Goal: Information Seeking & Learning: Learn about a topic

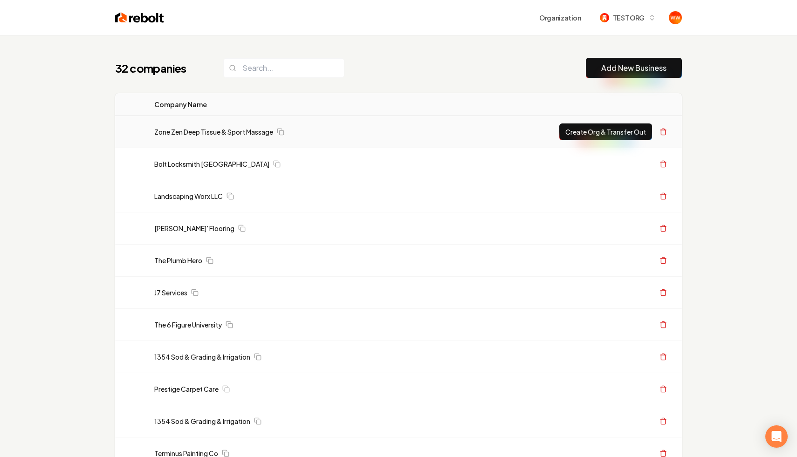
click at [209, 139] on td "Zone Zen Deep Tissue & Sport Massage" at bounding box center [302, 132] width 311 height 32
click at [605, 17] on img "button" at bounding box center [604, 17] width 9 height 9
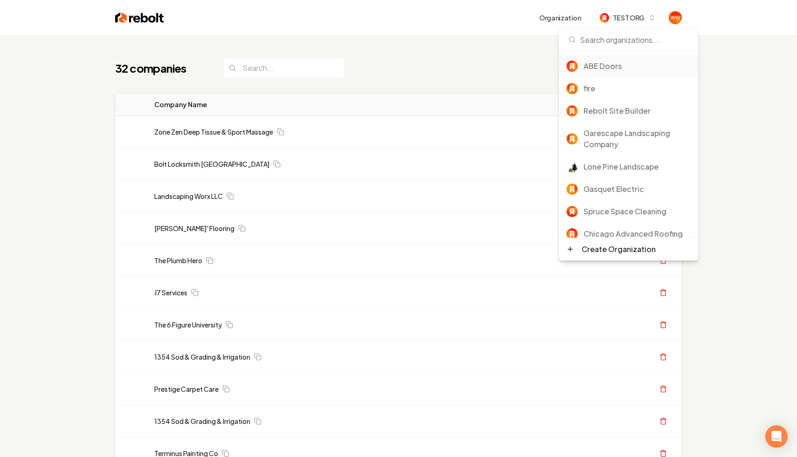
click at [611, 69] on div "ABE Doors" at bounding box center [636, 66] width 107 height 11
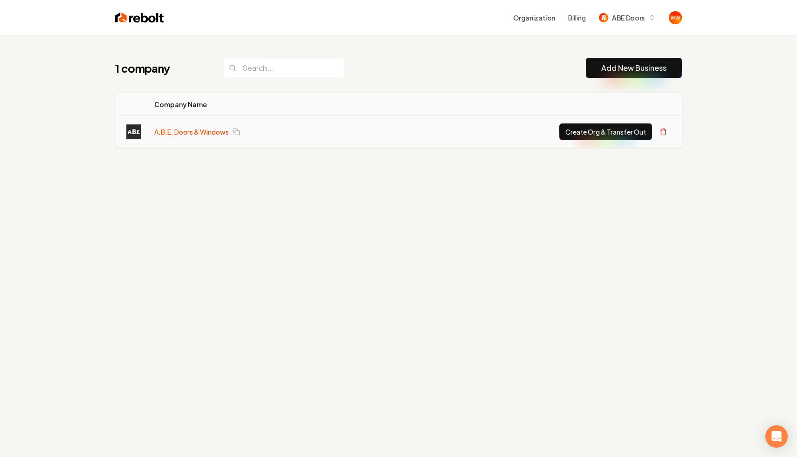
click at [211, 133] on link "A.B.E. Doors & Windows" at bounding box center [191, 131] width 75 height 9
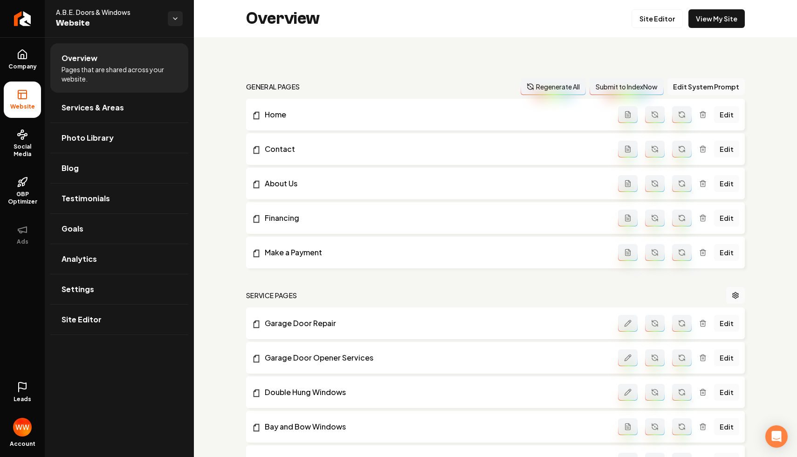
click at [26, 405] on link "Leads" at bounding box center [22, 392] width 37 height 36
click at [29, 388] on link "Leads" at bounding box center [22, 392] width 37 height 36
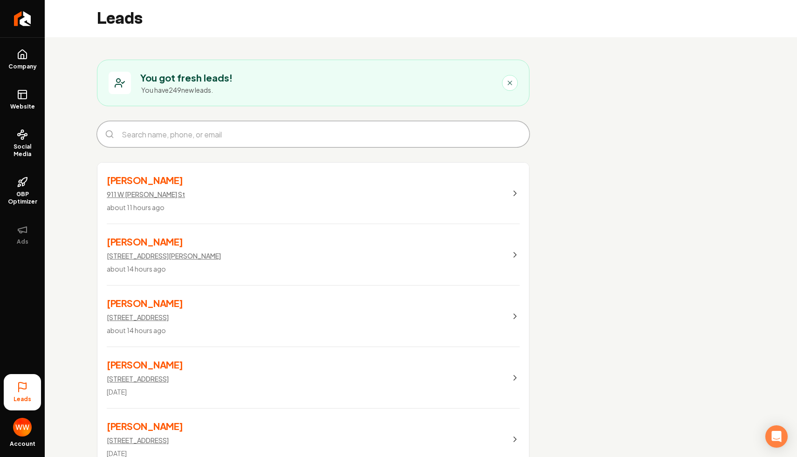
click at [409, 138] on input "Main content area" at bounding box center [320, 134] width 409 height 22
type input "dale"
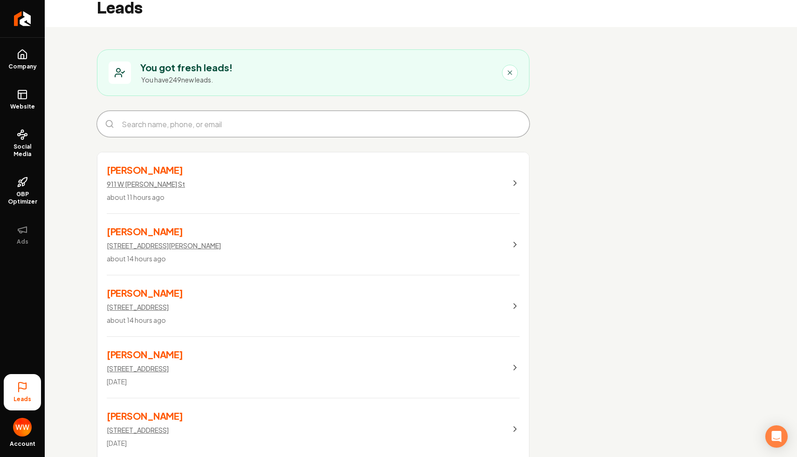
click at [457, 122] on input "Main content area" at bounding box center [320, 124] width 409 height 22
type input "dale"
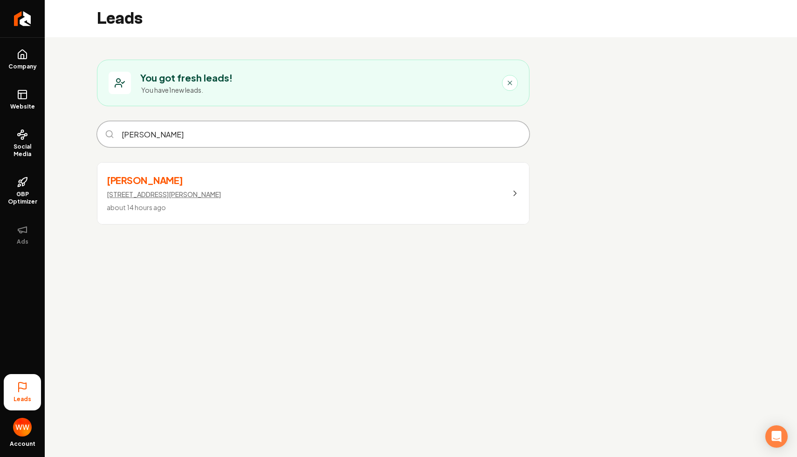
scroll to position [0, 0]
click at [511, 131] on input "dale" at bounding box center [320, 134] width 409 height 22
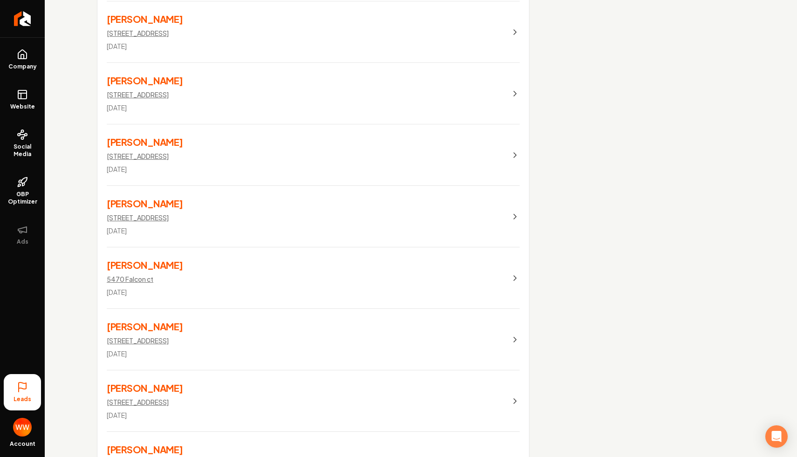
scroll to position [473, 0]
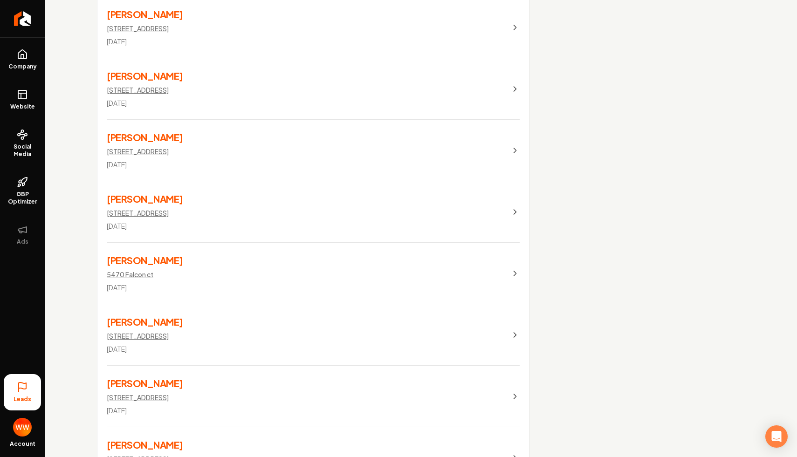
click at [364, 146] on link "Sandra Bender 2602 Terrwood Drive West 3 days ago" at bounding box center [312, 150] width 431 height 61
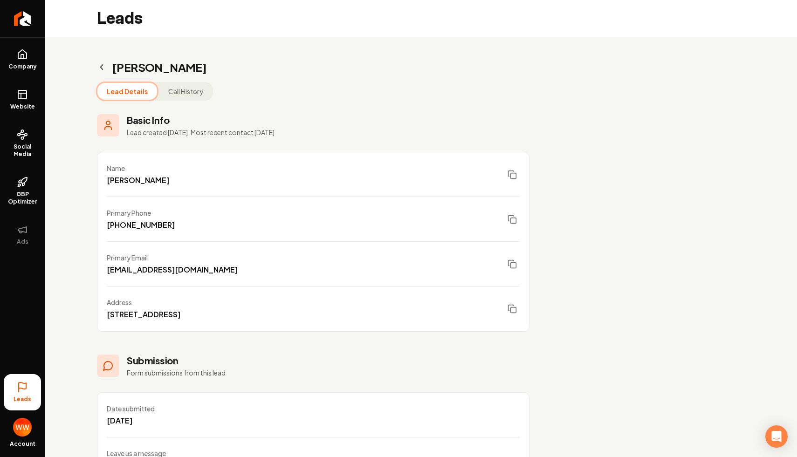
click at [186, 99] on button "Call History" at bounding box center [186, 91] width 54 height 17
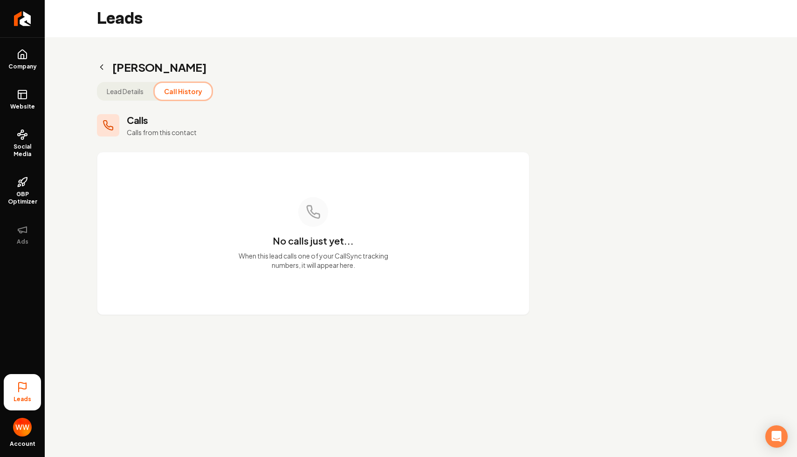
click at [134, 94] on button "Lead Details" at bounding box center [124, 91] width 55 height 17
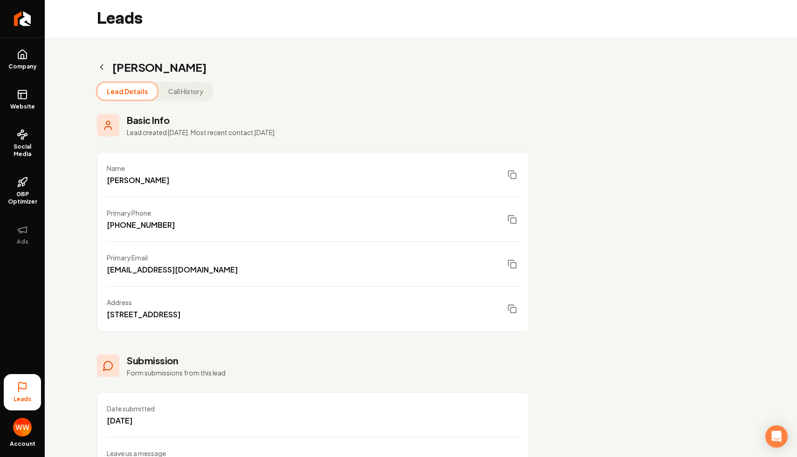
click at [102, 68] on icon "Main content area" at bounding box center [101, 66] width 9 height 9
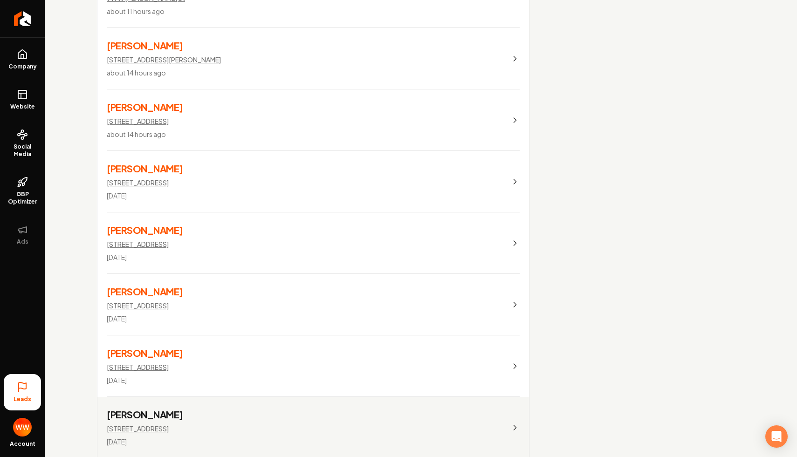
scroll to position [64, 0]
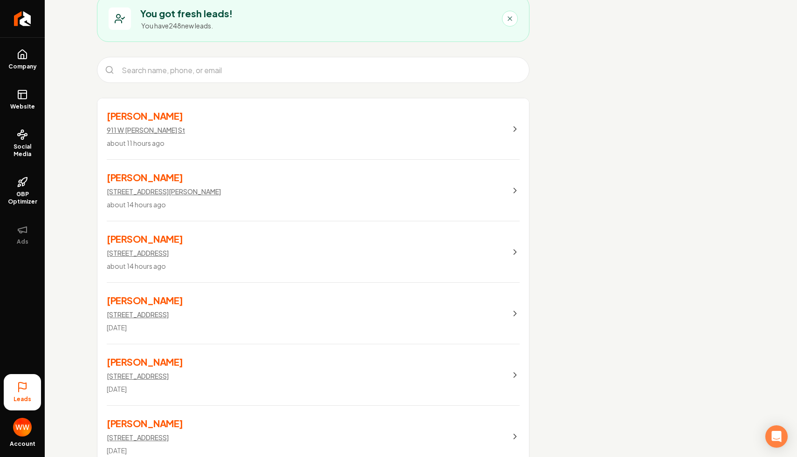
click at [256, 124] on link "Amit Malhotra 911 W Allen St about 11 hours ago" at bounding box center [312, 128] width 431 height 61
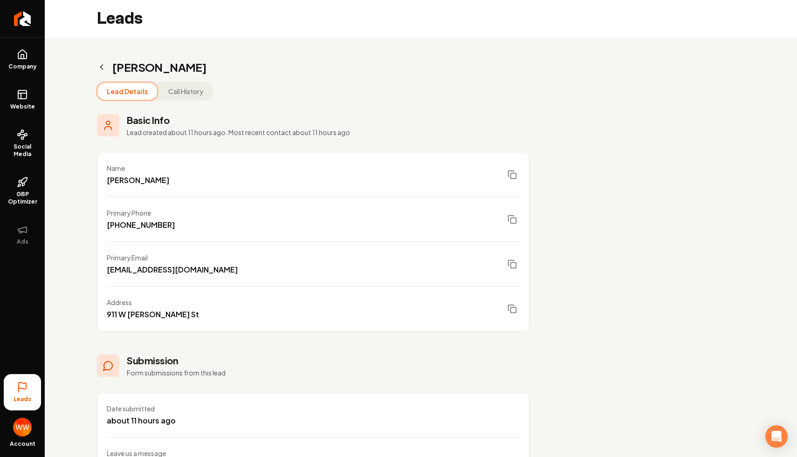
click at [195, 89] on button "Call History" at bounding box center [186, 91] width 54 height 17
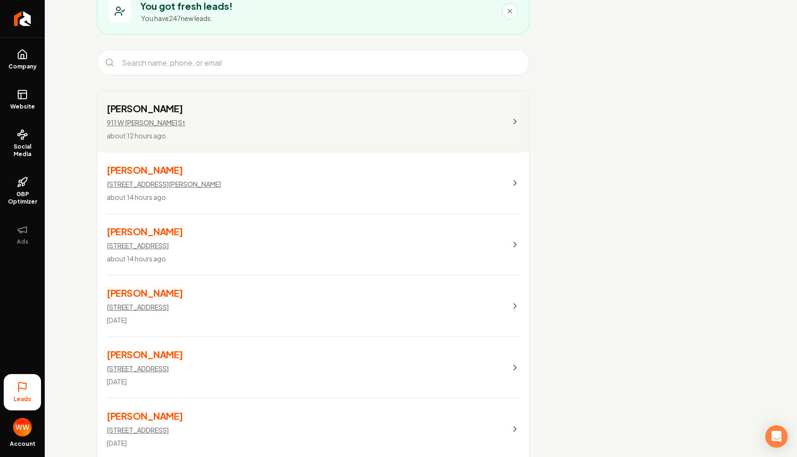
scroll to position [43, 0]
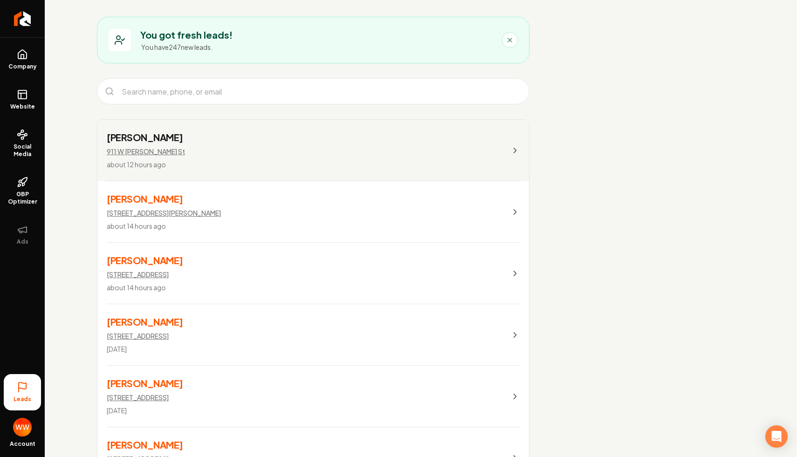
click at [362, 201] on link "Dale Steigerwalt 540 Sexton Road about 14 hours ago" at bounding box center [312, 211] width 431 height 61
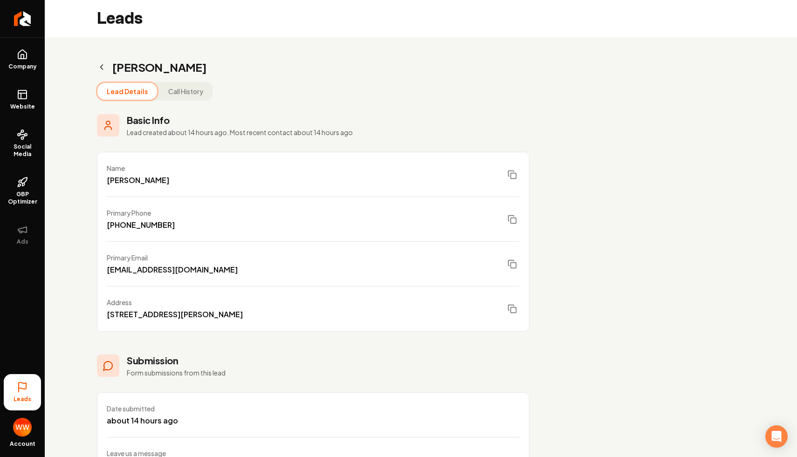
click at [105, 63] on icon "Main content area" at bounding box center [101, 66] width 9 height 9
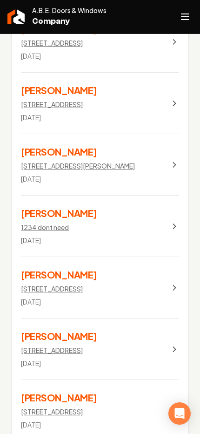
scroll to position [1055, 0]
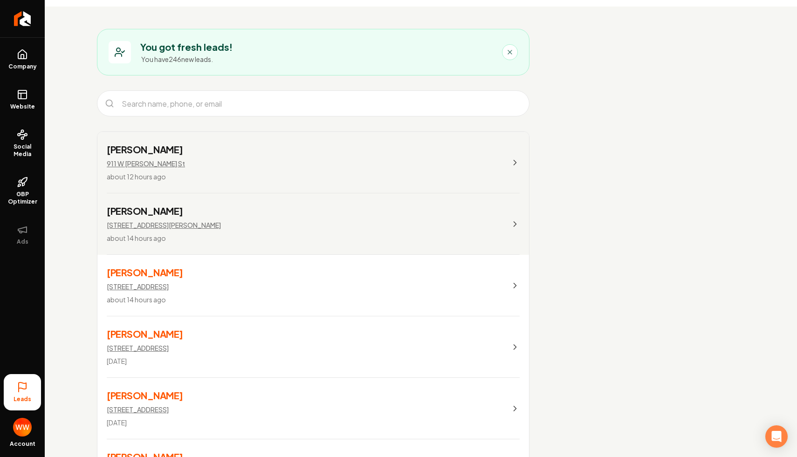
scroll to position [54, 0]
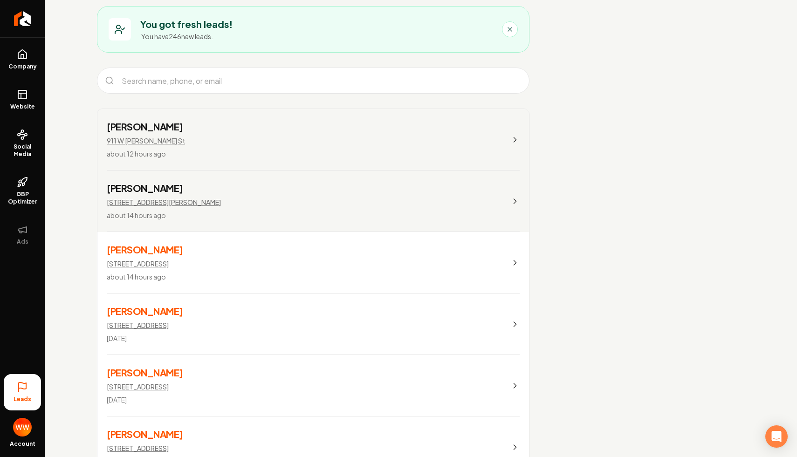
click at [459, 144] on link "[PERSON_NAME] [STREET_ADDRESS][PERSON_NAME] about 12 hours ago" at bounding box center [312, 139] width 431 height 61
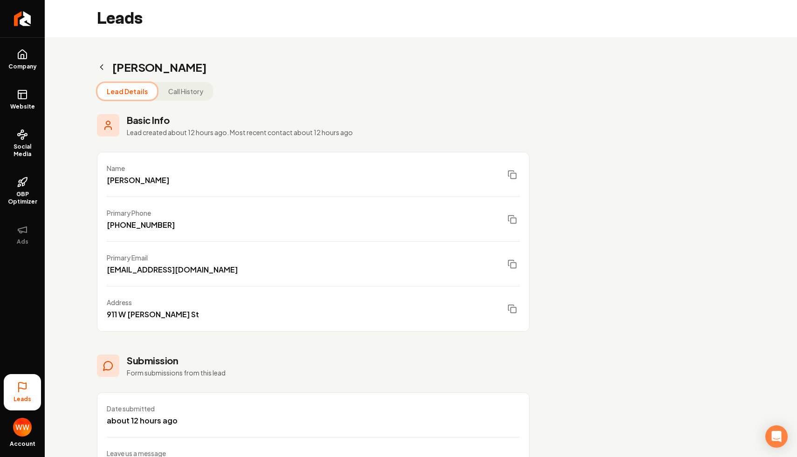
click at [99, 67] on icon "Main content area" at bounding box center [101, 66] width 9 height 9
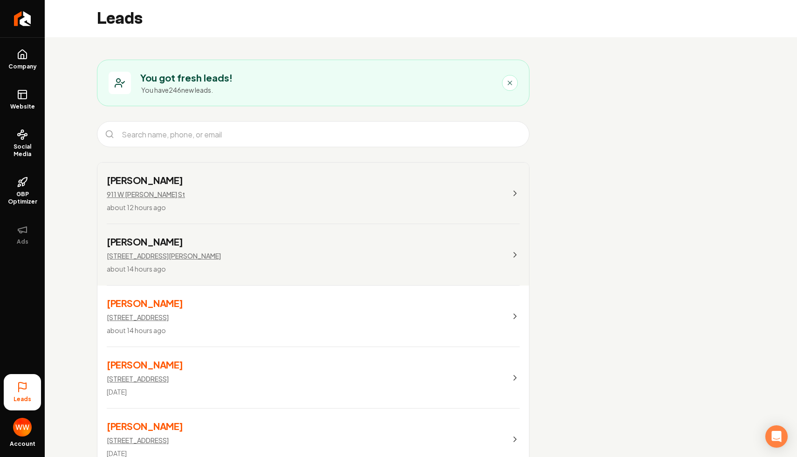
drag, startPoint x: 546, startPoint y: 187, endPoint x: 544, endPoint y: 173, distance: 14.2
click at [411, 200] on link "[PERSON_NAME] [STREET_ADDRESS][PERSON_NAME] about 12 hours ago" at bounding box center [312, 193] width 431 height 61
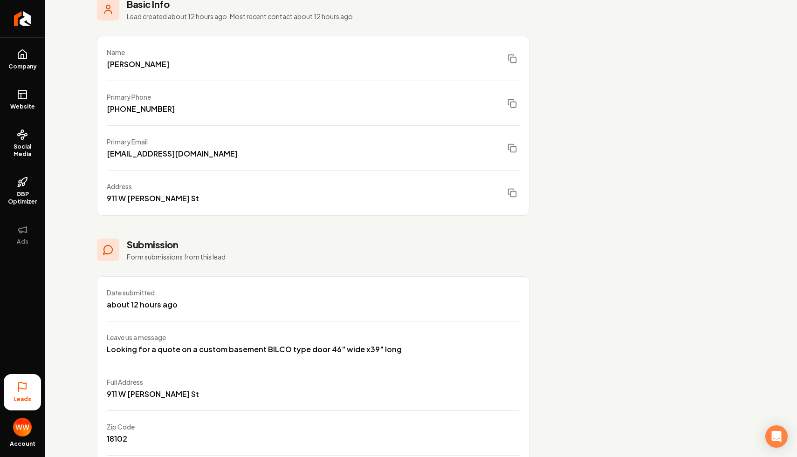
scroll to position [182, 0]
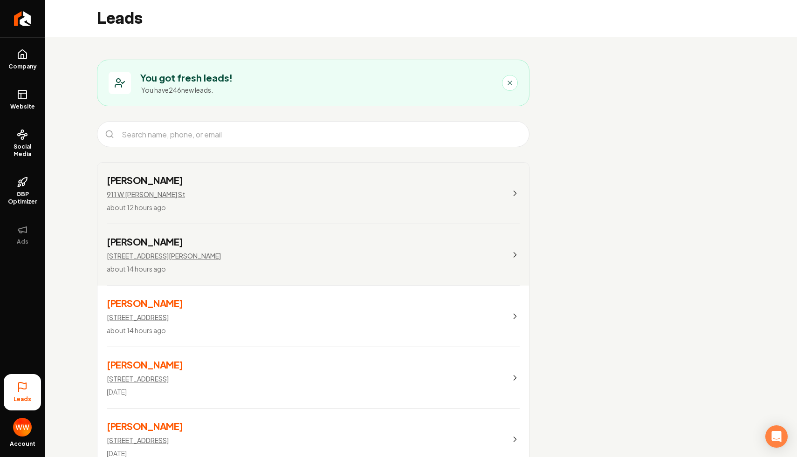
click at [396, 190] on link "[PERSON_NAME] [STREET_ADDRESS][PERSON_NAME] about 12 hours ago" at bounding box center [312, 193] width 431 height 61
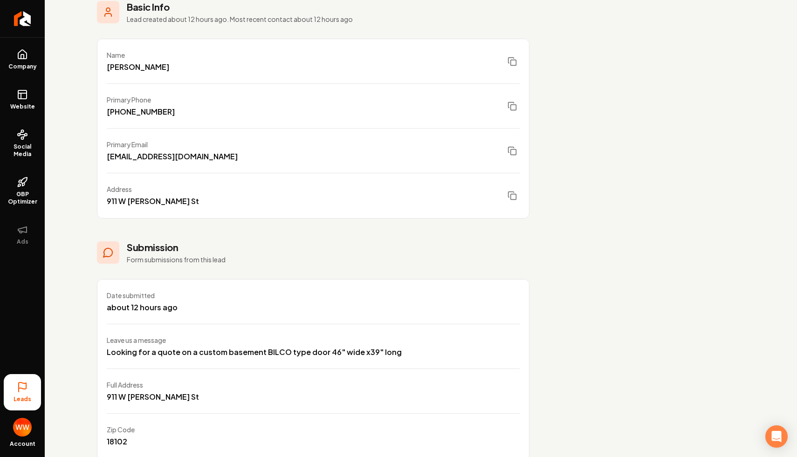
scroll to position [5, 0]
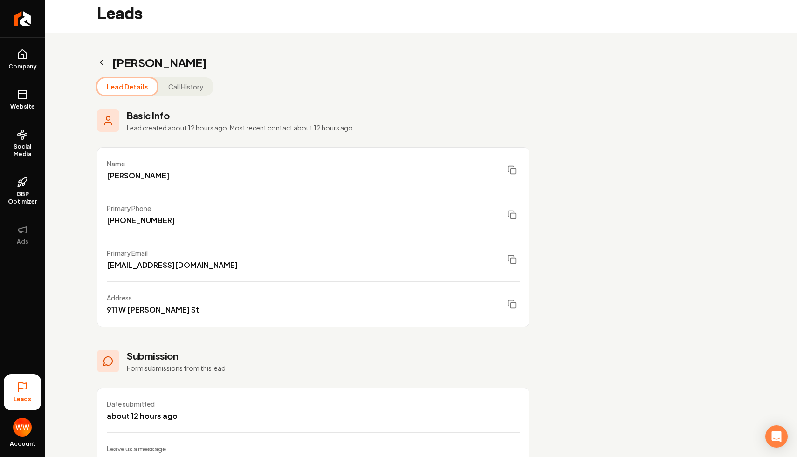
click at [96, 56] on div "[PERSON_NAME] Lead Details Call History Basic Info Lead created about 12 hours …" at bounding box center [313, 334] width 537 height 602
click at [105, 75] on div "[PERSON_NAME] Lead Details Call History Basic Info Lead created about 12 hours …" at bounding box center [313, 334] width 537 height 602
click at [102, 62] on icon "Main content area" at bounding box center [101, 62] width 9 height 9
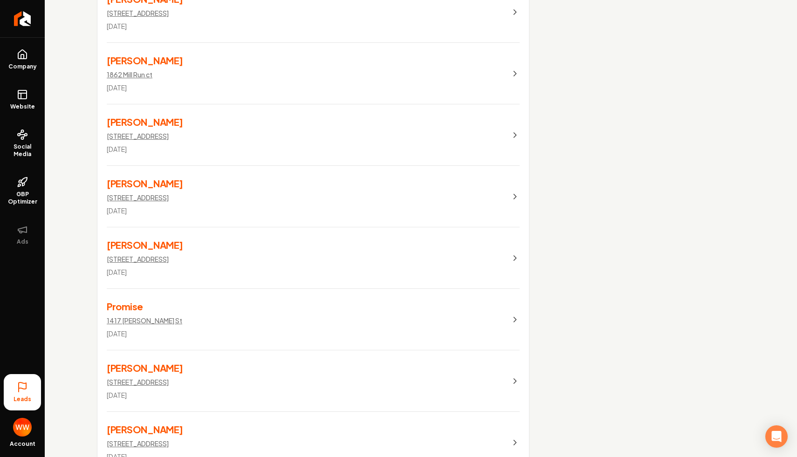
scroll to position [1781, 0]
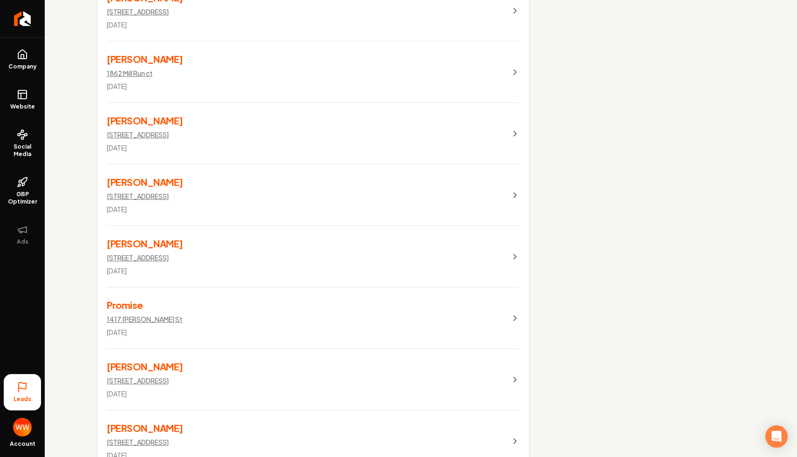
click at [312, 209] on link "[PERSON_NAME] [STREET_ADDRESS][DATE]" at bounding box center [312, 194] width 431 height 61
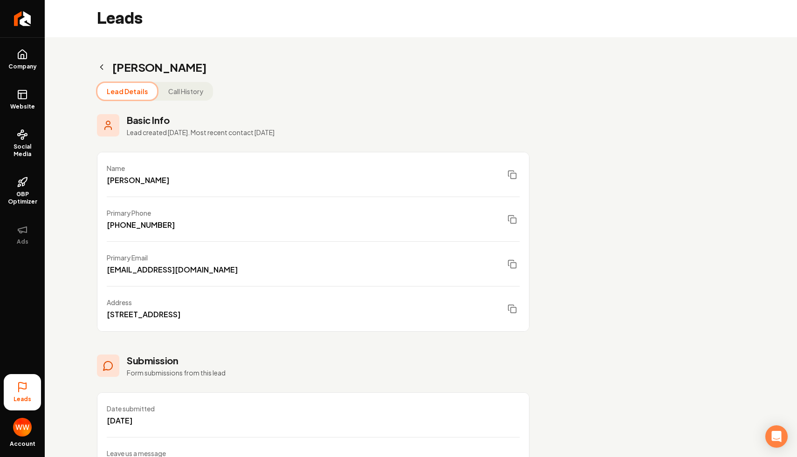
click at [100, 60] on h2 "[PERSON_NAME]" at bounding box center [313, 67] width 432 height 15
click at [102, 67] on icon "Main content area" at bounding box center [101, 66] width 9 height 9
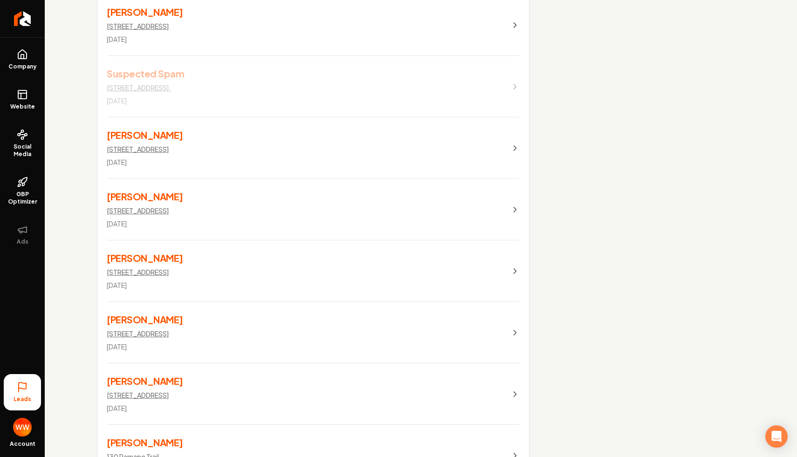
scroll to position [2367, 0]
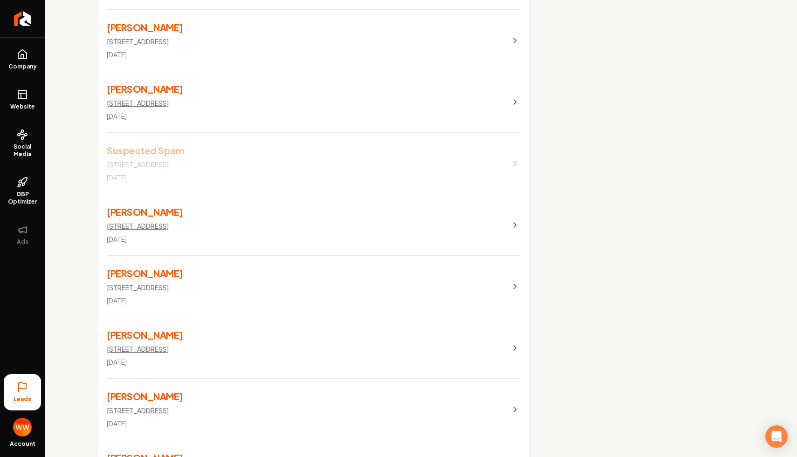
click at [364, 158] on link "Suspected Spam [STREET_ADDRESS]. [DATE]" at bounding box center [312, 163] width 431 height 61
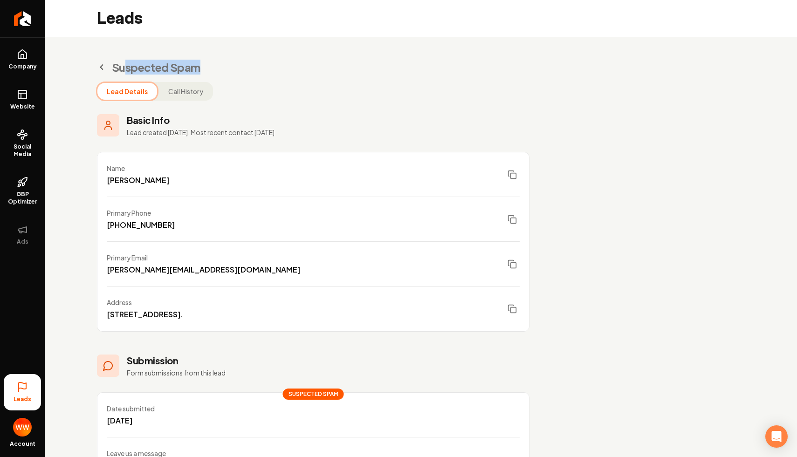
drag, startPoint x: 126, startPoint y: 68, endPoint x: 218, endPoint y: 67, distance: 91.3
click at [218, 67] on h2 "Suspected Spam" at bounding box center [313, 67] width 432 height 15
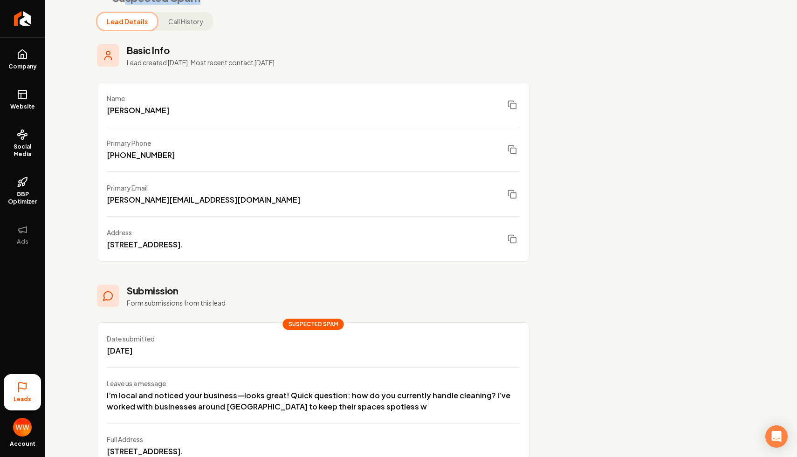
scroll to position [169, 0]
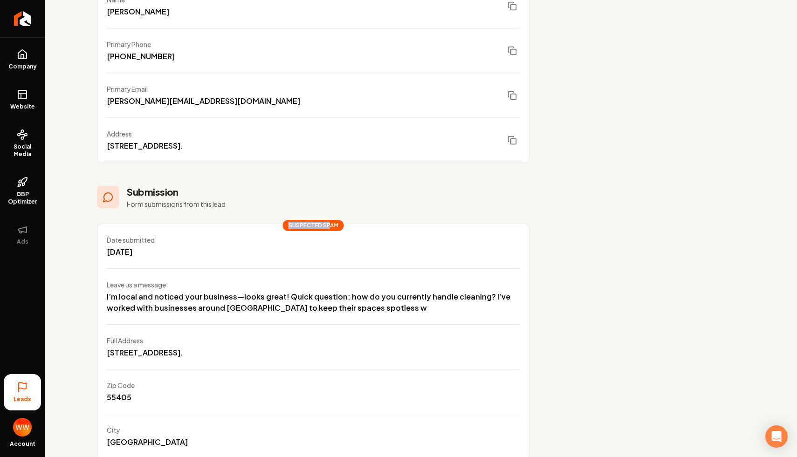
drag, startPoint x: 330, startPoint y: 225, endPoint x: 285, endPoint y: 225, distance: 45.2
click at [285, 225] on span "Suspected Spam" at bounding box center [313, 225] width 61 height 11
click at [325, 301] on div "I’m local and noticed your business—looks great! Quick question: how do you cur…" at bounding box center [313, 302] width 413 height 22
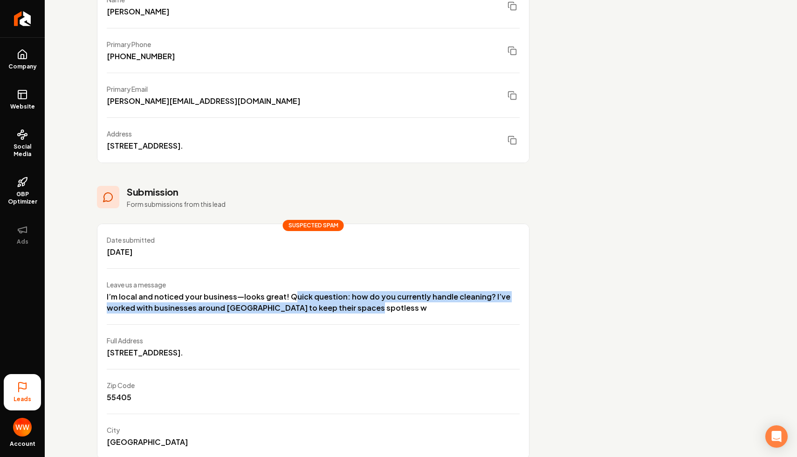
drag, startPoint x: 370, startPoint y: 314, endPoint x: 275, endPoint y: 290, distance: 97.7
click at [275, 290] on div "Leave us a message I’m local and noticed your business—looks great! Quick quest…" at bounding box center [312, 297] width 431 height 56
click at [275, 290] on div "Leave us a message I’m local and noticed your business—looks great! Quick quest…" at bounding box center [313, 297] width 413 height 34
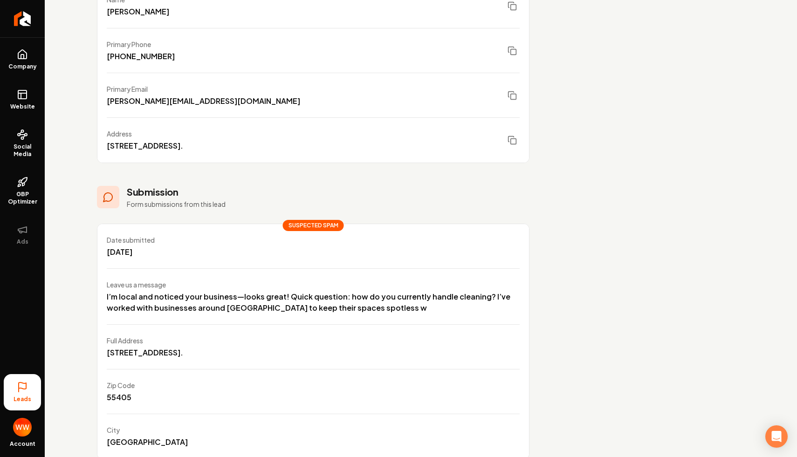
click at [275, 290] on div "Leave us a message I’m local and noticed your business—looks great! Quick quest…" at bounding box center [313, 297] width 413 height 34
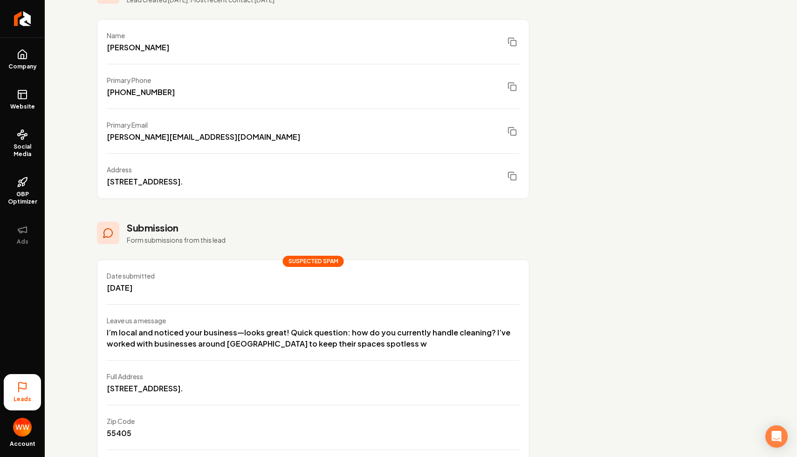
scroll to position [0, 0]
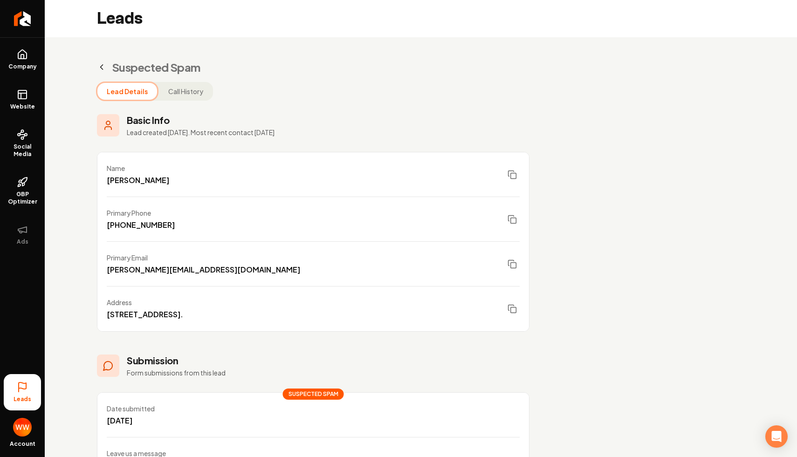
click at [167, 92] on button "Call History" at bounding box center [186, 91] width 54 height 17
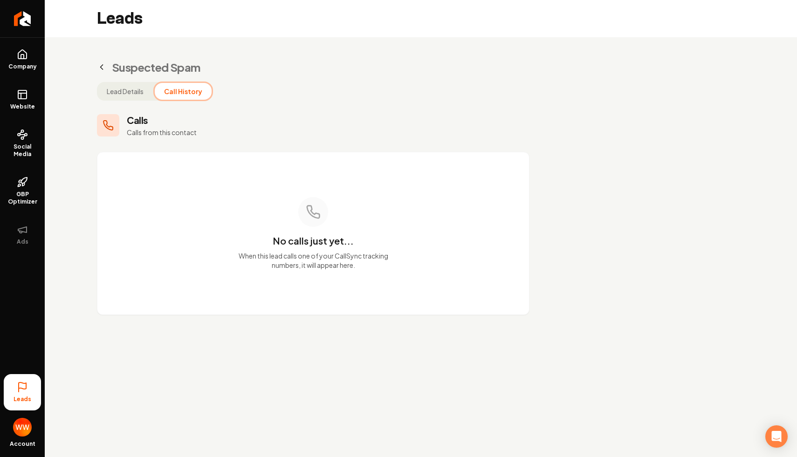
click at [111, 84] on button "Lead Details" at bounding box center [124, 91] width 55 height 17
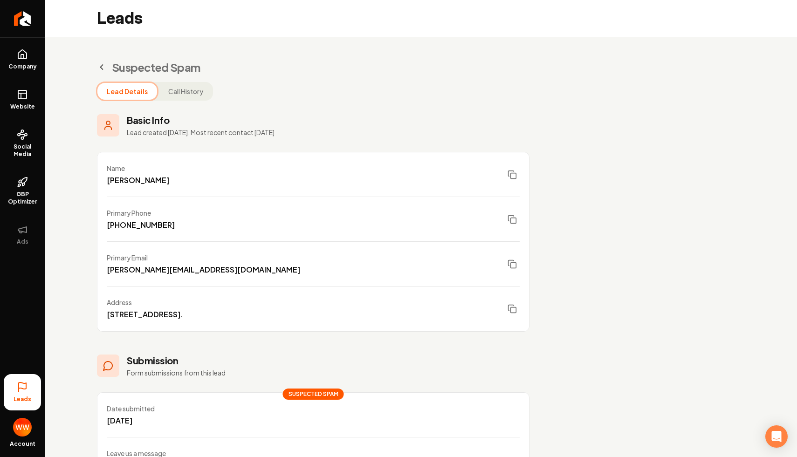
click at [163, 82] on div "Suspected Spam Lead Details Call History Basic Info Lead created [DATE]. Most r…" at bounding box center [313, 343] width 537 height 613
click at [178, 90] on button "Call History" at bounding box center [186, 91] width 54 height 17
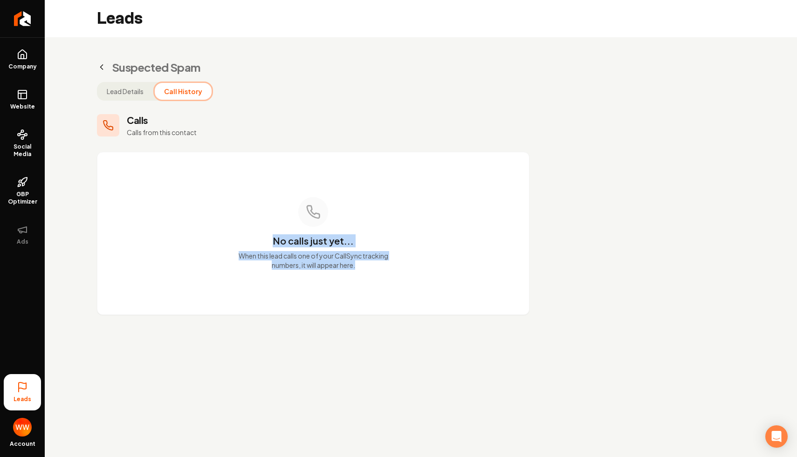
drag, startPoint x: 372, startPoint y: 280, endPoint x: 267, endPoint y: 141, distance: 174.4
click at [267, 141] on div "Calls Calls from this contact No calls just yet... When this lead calls one of …" at bounding box center [313, 214] width 432 height 201
click at [347, 233] on div "No calls just yet... When this lead calls one of your CallSync tracking numbers…" at bounding box center [312, 233] width 431 height 162
drag, startPoint x: 404, startPoint y: 318, endPoint x: 320, endPoint y: 188, distance: 155.6
click at [320, 188] on div "Suspected Spam Lead Details Call History Calls Calls from this contact No calls…" at bounding box center [313, 187] width 537 height 300
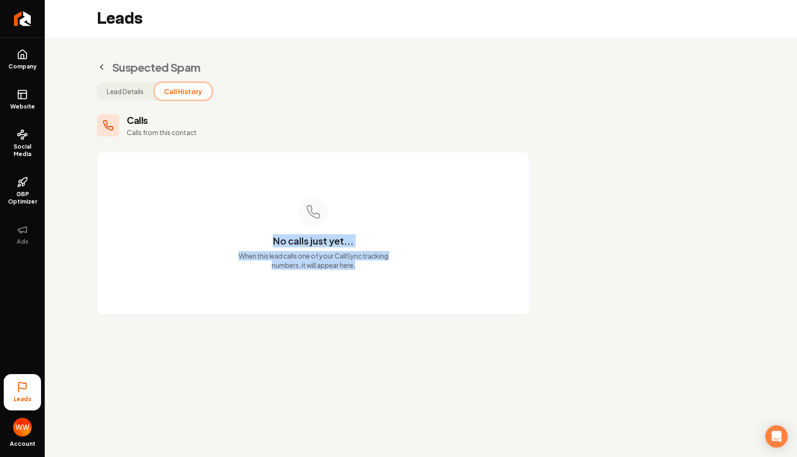
click at [355, 259] on p "When this lead calls one of your CallSync tracking numbers, it will appear here." at bounding box center [313, 260] width 179 height 19
click at [128, 85] on button "Lead Details" at bounding box center [124, 91] width 55 height 17
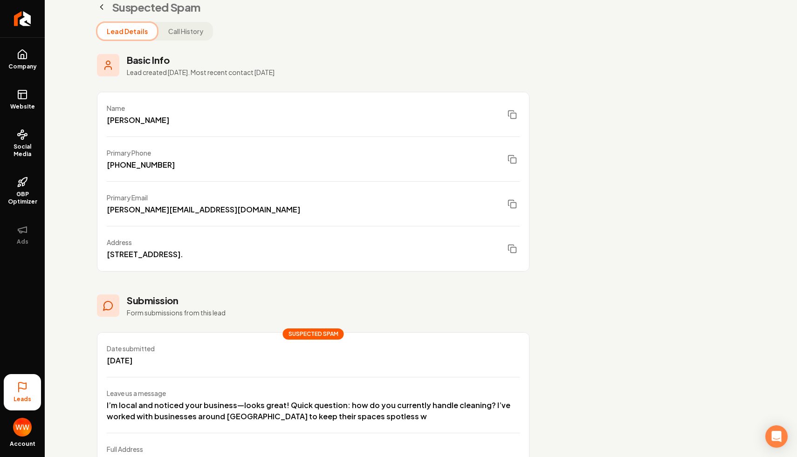
scroll to position [74, 0]
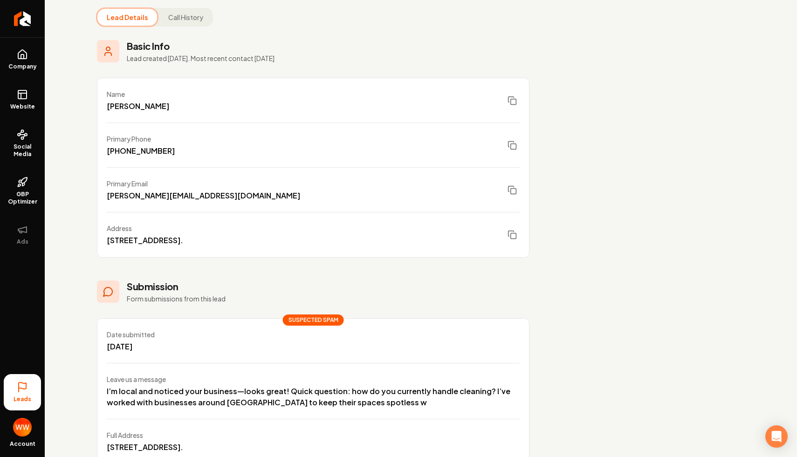
click at [582, 178] on div "Leads Suspected Spam Lead Details Call History Basic Info Lead created [DATE]. …" at bounding box center [421, 251] width 752 height 650
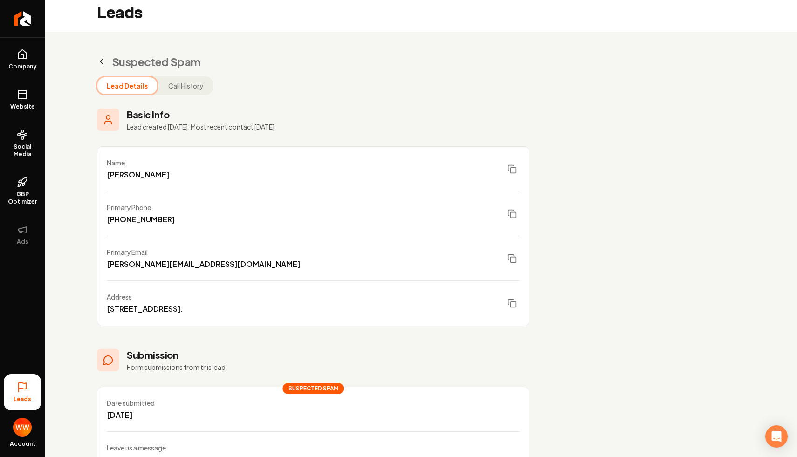
scroll to position [0, 0]
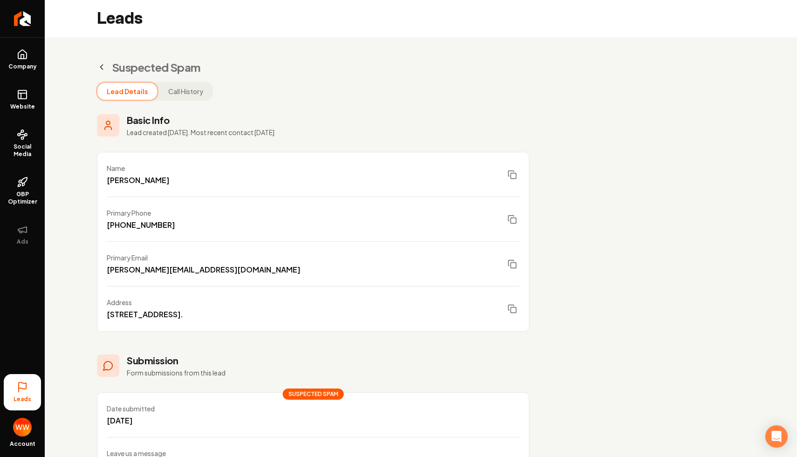
click at [101, 65] on icon "Main content area" at bounding box center [101, 66] width 9 height 9
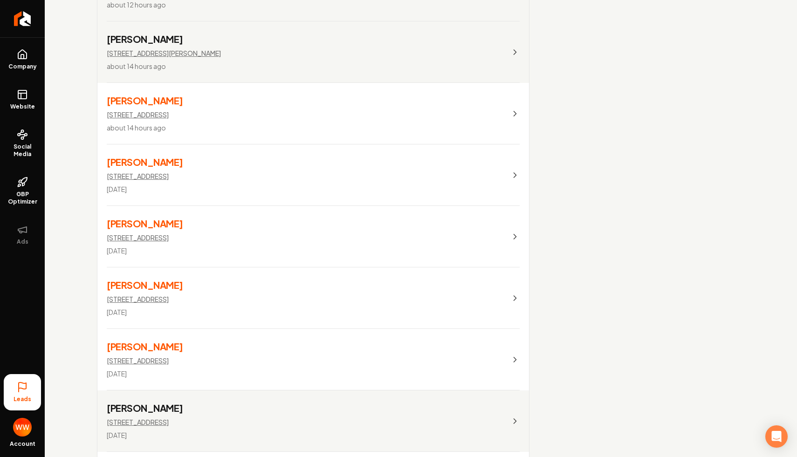
scroll to position [49, 0]
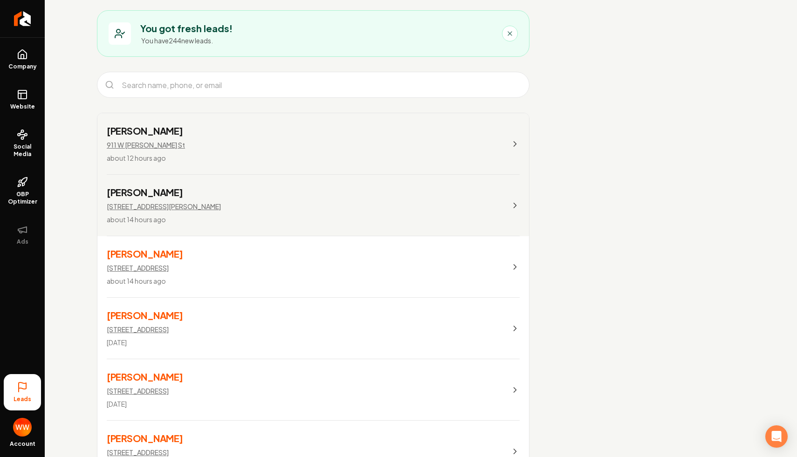
click at [296, 143] on link "[PERSON_NAME] [STREET_ADDRESS][PERSON_NAME] about 12 hours ago" at bounding box center [312, 143] width 431 height 61
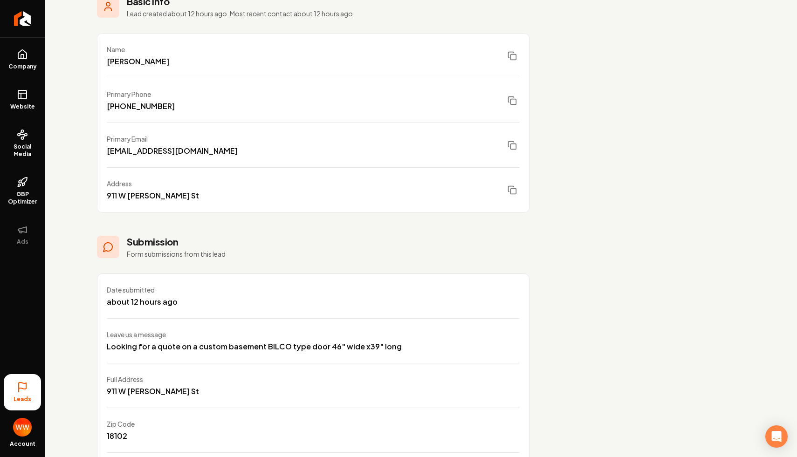
scroll to position [83, 0]
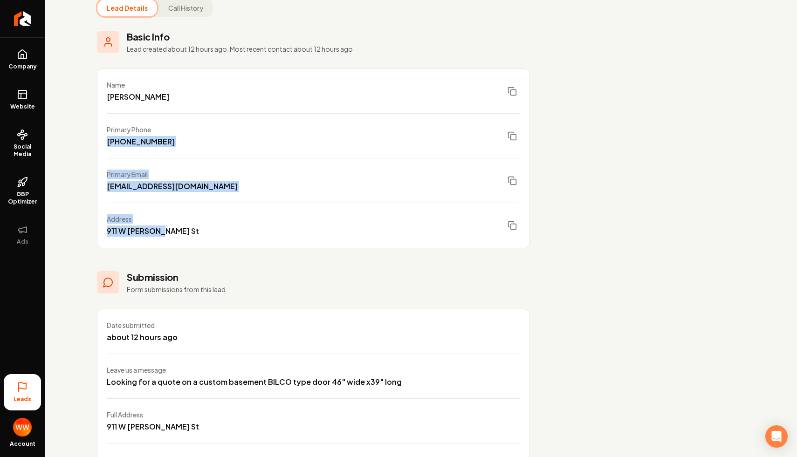
drag, startPoint x: 246, startPoint y: 237, endPoint x: 202, endPoint y: 124, distance: 120.8
click at [204, 127] on ul "Name [PERSON_NAME][GEOGRAPHIC_DATA] Phone [PHONE_NUMBER] Primary Email [EMAIL_A…" at bounding box center [313, 158] width 432 height 180
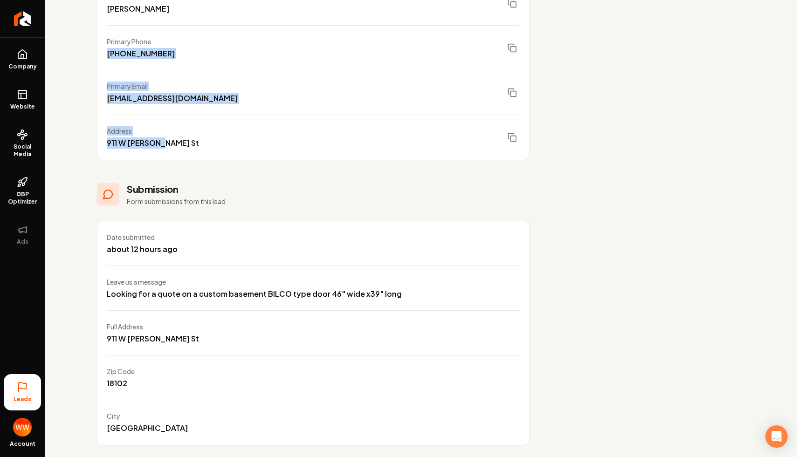
scroll to position [182, 0]
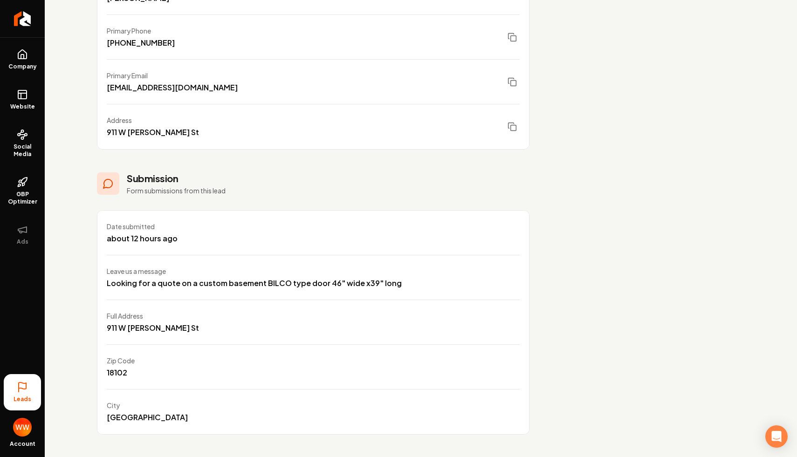
click at [68, 154] on div "[PERSON_NAME] Lead Details Call History Basic Info Lead created about 12 hours …" at bounding box center [313, 156] width 537 height 602
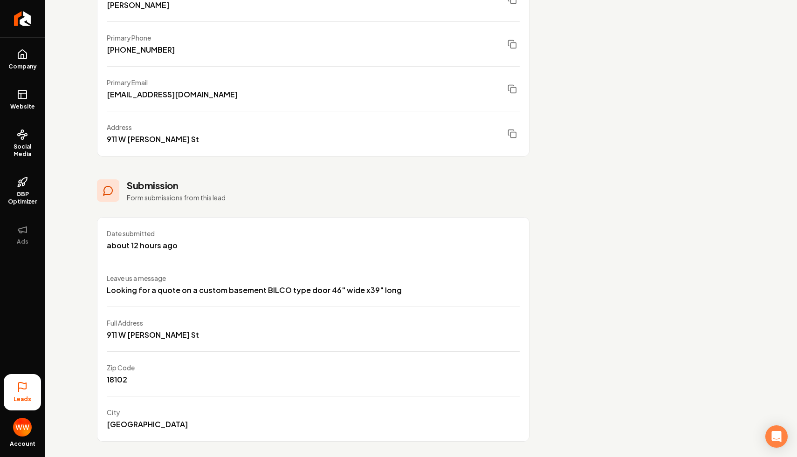
scroll to position [171, 0]
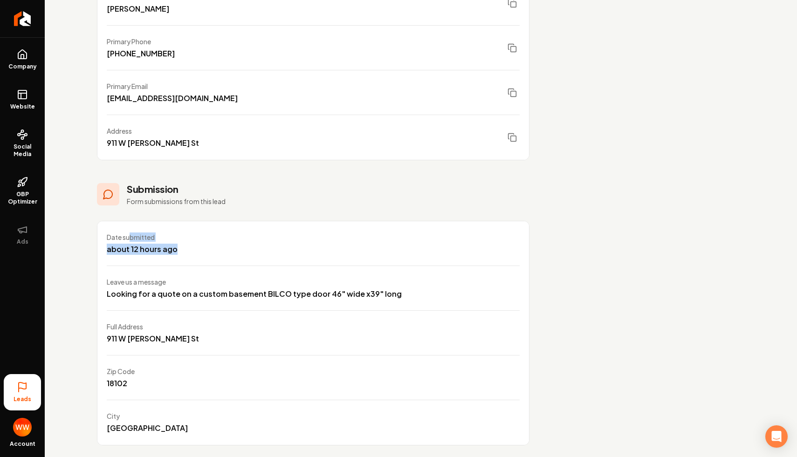
drag, startPoint x: 184, startPoint y: 252, endPoint x: 116, endPoint y: 237, distance: 69.5
click at [116, 237] on div "Date submitted about 12 hours ago" at bounding box center [312, 243] width 431 height 45
click at [116, 237] on div "Date submitted" at bounding box center [142, 236] width 71 height 9
click at [162, 246] on div "about 12 hours ago" at bounding box center [142, 249] width 71 height 11
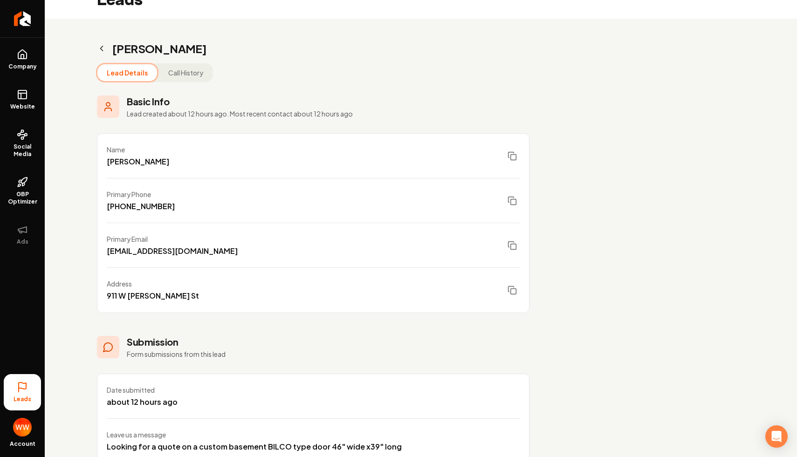
scroll to position [0, 0]
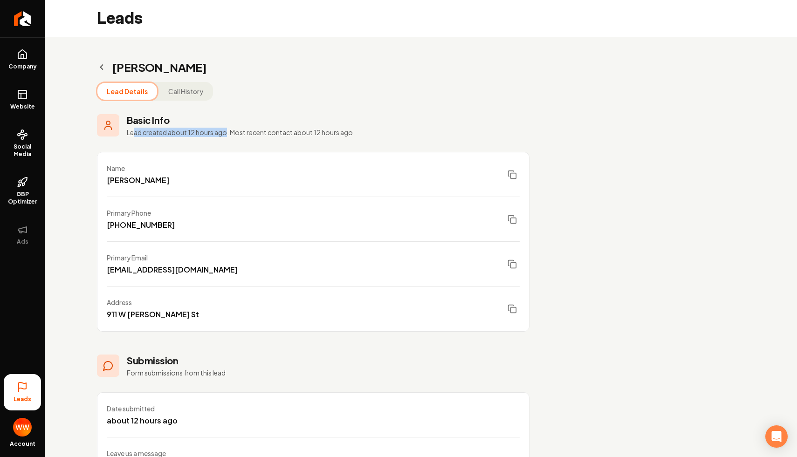
drag, startPoint x: 136, startPoint y: 133, endPoint x: 230, endPoint y: 136, distance: 94.6
click at [230, 136] on p "Lead created about 12 hours ago. Most recent contact about 12 hours ago" at bounding box center [328, 132] width 403 height 9
click at [100, 70] on icon "Main content area" at bounding box center [101, 66] width 9 height 9
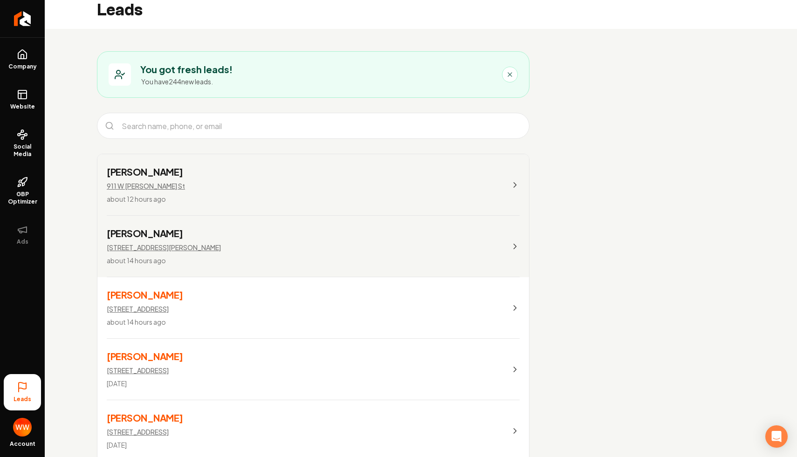
scroll to position [14, 0]
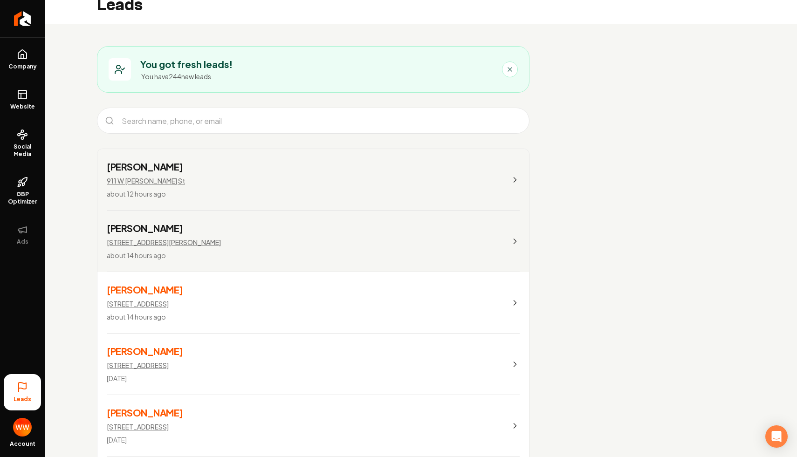
click at [287, 167] on link "[PERSON_NAME] [STREET_ADDRESS][PERSON_NAME] about 12 hours ago" at bounding box center [312, 179] width 431 height 61
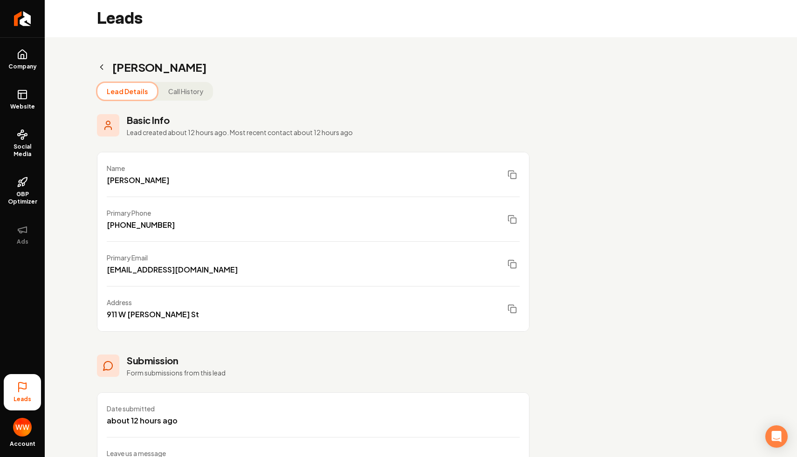
drag, startPoint x: 247, startPoint y: 134, endPoint x: 283, endPoint y: 134, distance: 35.9
click at [283, 134] on p "Lead created about 12 hours ago. Most recent contact about 12 hours ago" at bounding box center [328, 132] width 403 height 9
click at [255, 134] on p "Lead created about 12 hours ago. Most recent contact about 12 hours ago" at bounding box center [328, 132] width 403 height 9
click at [252, 134] on p "Lead created about 12 hours ago. Most recent contact about 12 hours ago" at bounding box center [328, 132] width 403 height 9
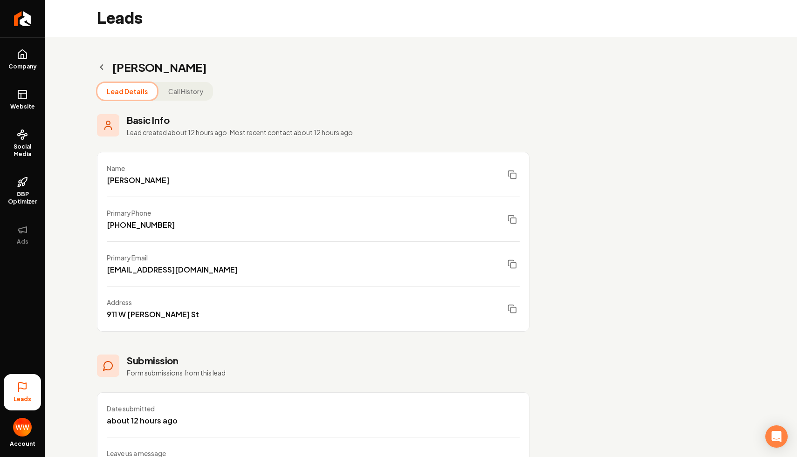
click at [252, 134] on p "Lead created about 12 hours ago. Most recent contact about 12 hours ago" at bounding box center [328, 132] width 403 height 9
click at [172, 124] on h3 "Basic Info" at bounding box center [328, 120] width 403 height 13
click at [172, 129] on p "Lead created about 12 hours ago. Most recent contact about 12 hours ago" at bounding box center [328, 132] width 403 height 9
click at [229, 132] on p "Lead created about 12 hours ago. Most recent contact about 12 hours ago" at bounding box center [328, 132] width 403 height 9
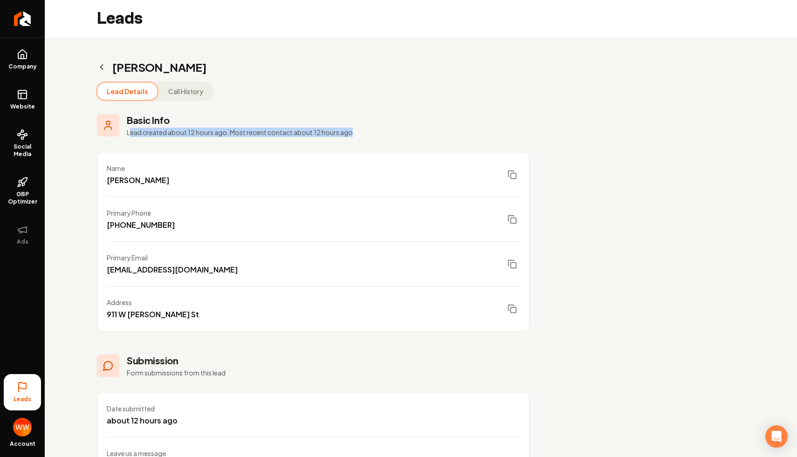
drag, startPoint x: 365, startPoint y: 135, endPoint x: 127, endPoint y: 130, distance: 237.7
click at [127, 130] on p "Lead created about 12 hours ago. Most recent contact about 12 hours ago" at bounding box center [328, 132] width 403 height 9
click at [189, 136] on p "Lead created about 12 hours ago. Most recent contact about 12 hours ago" at bounding box center [328, 132] width 403 height 9
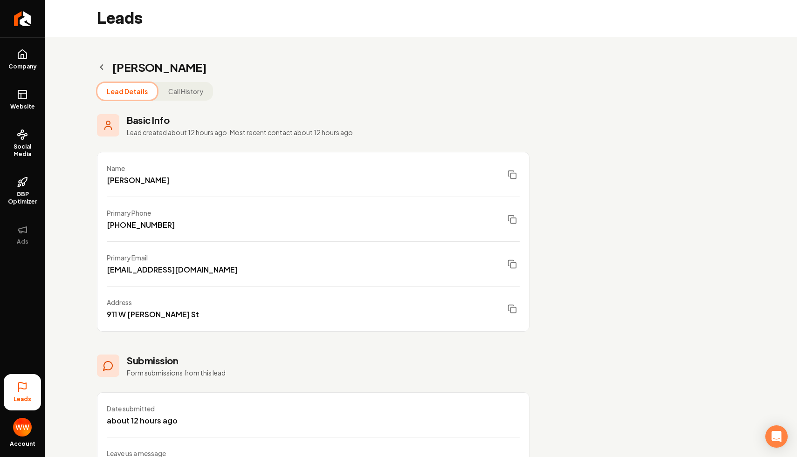
click at [239, 124] on h3 "Basic Info" at bounding box center [328, 120] width 403 height 13
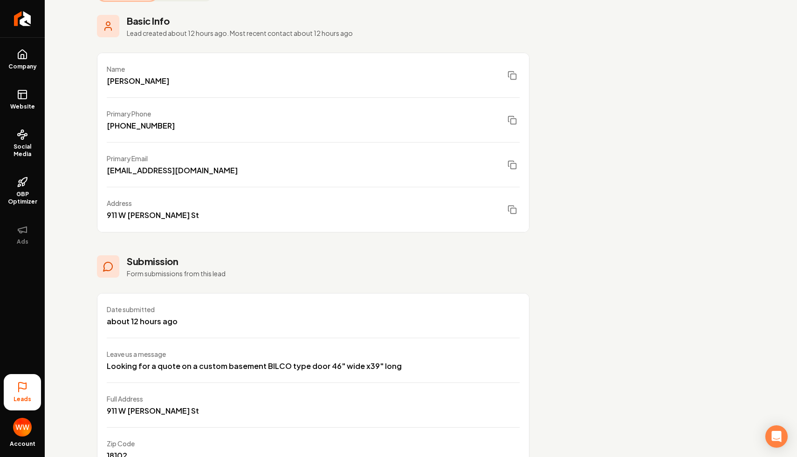
scroll to position [96, 0]
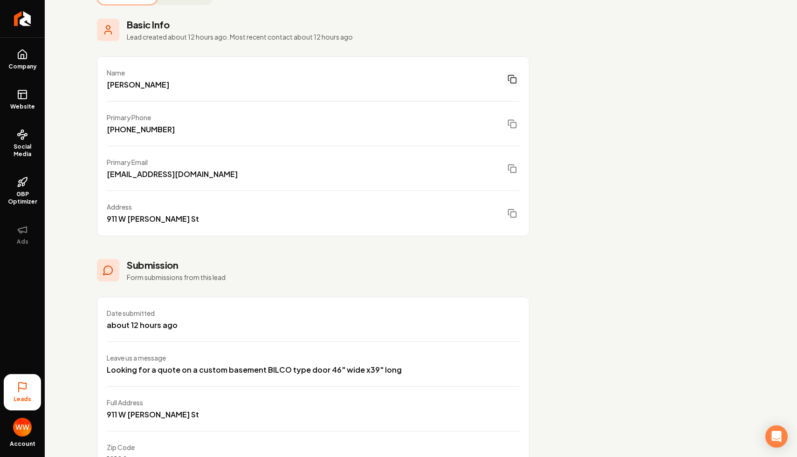
click at [511, 81] on rect "Main content area" at bounding box center [514, 81] width 6 height 6
click at [560, 82] on div "[PERSON_NAME] Lead Details Call History Basic Info Lead created about 12 hours …" at bounding box center [313, 243] width 537 height 602
click at [143, 83] on div "[PERSON_NAME]" at bounding box center [138, 84] width 62 height 11
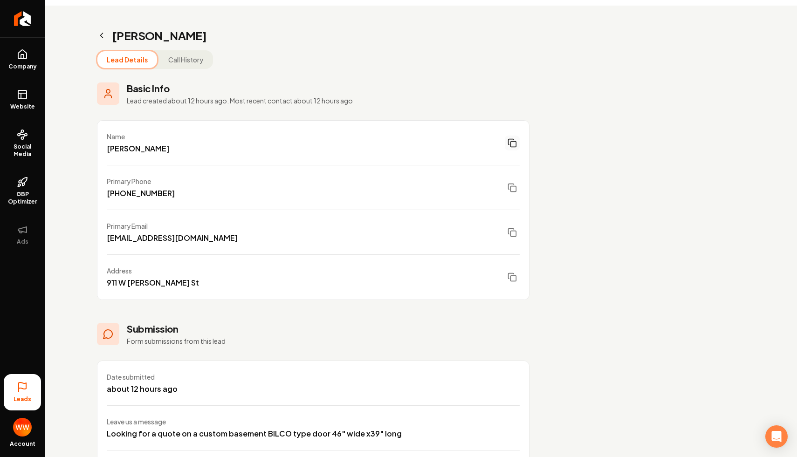
scroll to position [0, 0]
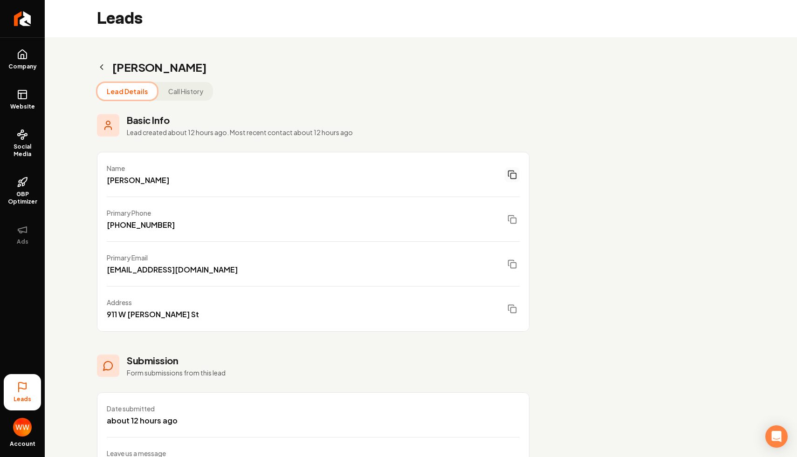
click at [99, 67] on icon "Main content area" at bounding box center [101, 66] width 9 height 9
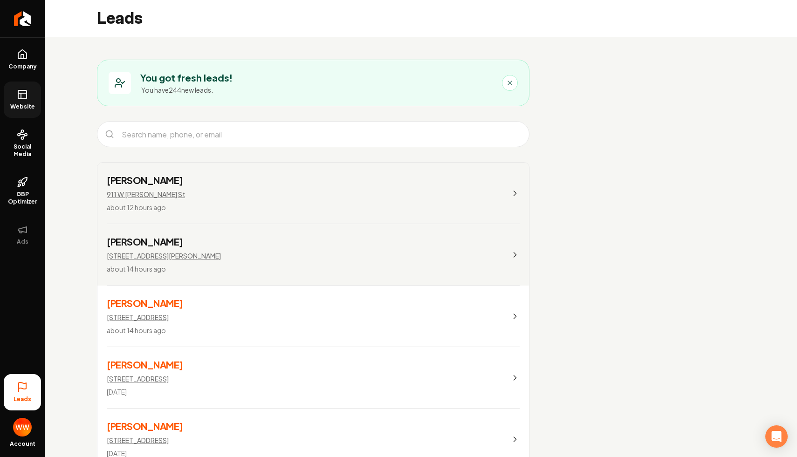
click at [31, 95] on link "Website" at bounding box center [22, 100] width 37 height 36
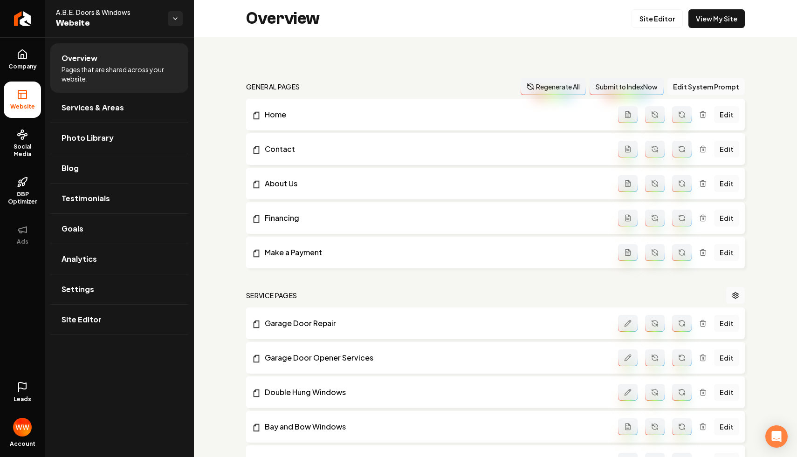
click at [20, 382] on icon at bounding box center [22, 385] width 7 height 7
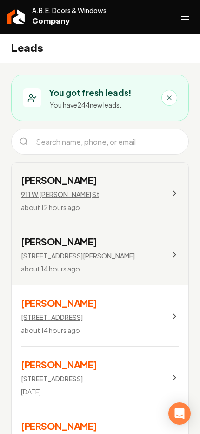
click at [112, 188] on link "[PERSON_NAME] [STREET_ADDRESS][PERSON_NAME] about 12 hours ago" at bounding box center [100, 193] width 177 height 61
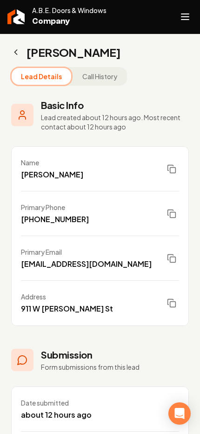
click at [102, 78] on button "Call History" at bounding box center [100, 76] width 54 height 17
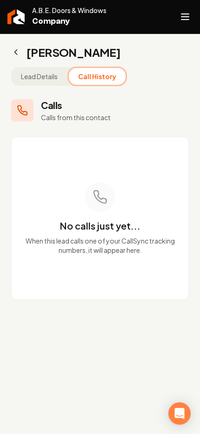
click at [44, 78] on button "Lead Details" at bounding box center [39, 76] width 55 height 17
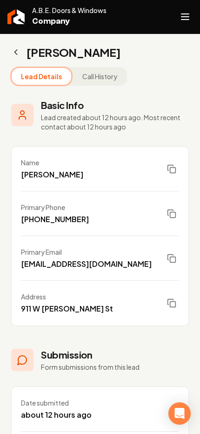
click at [13, 50] on icon "Main content area" at bounding box center [15, 52] width 9 height 9
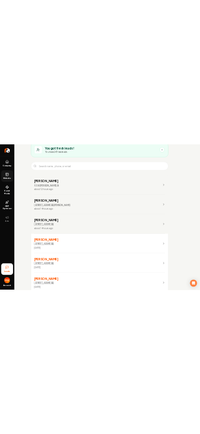
scroll to position [16, 0]
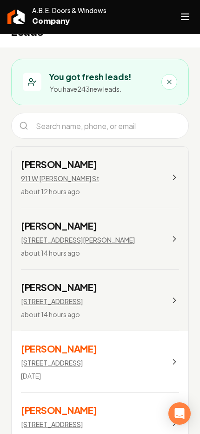
click at [131, 185] on link "[PERSON_NAME] [STREET_ADDRESS][PERSON_NAME] about 12 hours ago" at bounding box center [100, 177] width 177 height 61
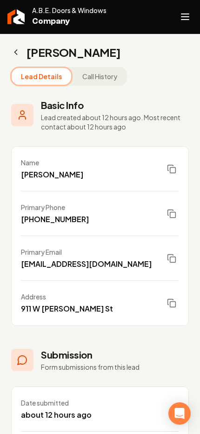
click at [12, 53] on icon "Main content area" at bounding box center [15, 52] width 9 height 9
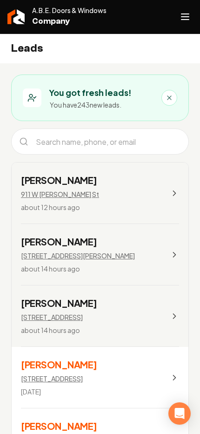
click at [92, 179] on link "[PERSON_NAME] [STREET_ADDRESS][PERSON_NAME] about 12 hours ago" at bounding box center [100, 193] width 177 height 61
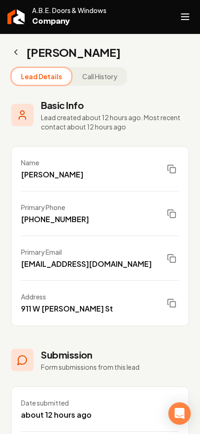
click at [12, 55] on icon "Main content area" at bounding box center [15, 52] width 9 height 9
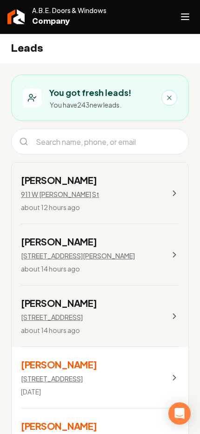
click at [108, 184] on link "[PERSON_NAME] [STREET_ADDRESS][PERSON_NAME] about 12 hours ago" at bounding box center [100, 193] width 177 height 61
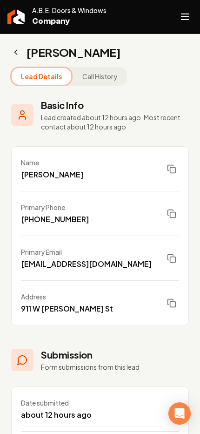
click at [16, 52] on icon "Main content area" at bounding box center [15, 52] width 9 height 9
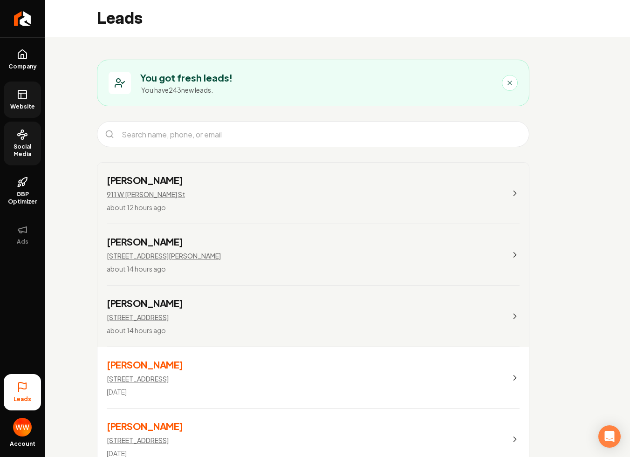
click at [19, 140] on icon at bounding box center [22, 134] width 11 height 11
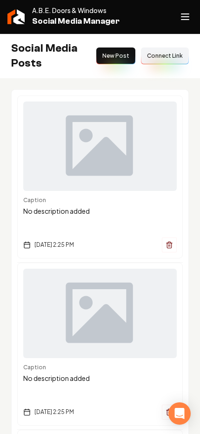
click at [182, 17] on line "Open navigation menu" at bounding box center [185, 17] width 7 height 0
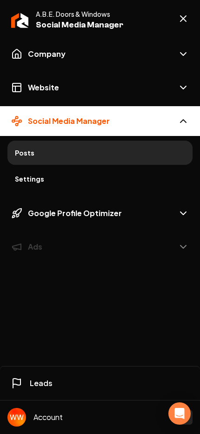
click at [86, 181] on span "Settings" at bounding box center [100, 178] width 171 height 9
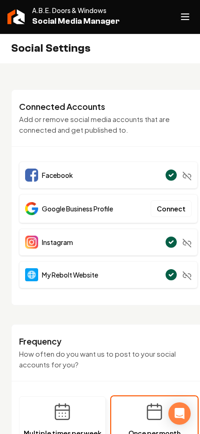
click at [186, 20] on line "Open navigation menu" at bounding box center [185, 20] width 7 height 0
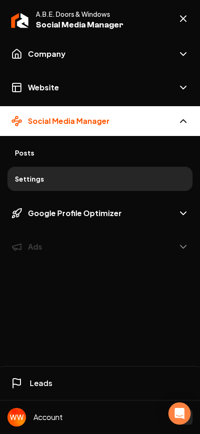
click at [58, 385] on link "Leads" at bounding box center [103, 383] width 185 height 19
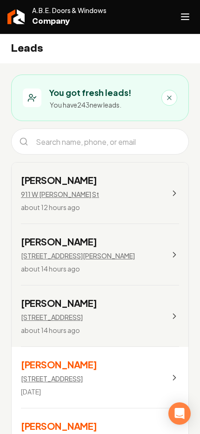
click at [82, 186] on link "[PERSON_NAME] [STREET_ADDRESS][PERSON_NAME] about 12 hours ago" at bounding box center [100, 193] width 177 height 61
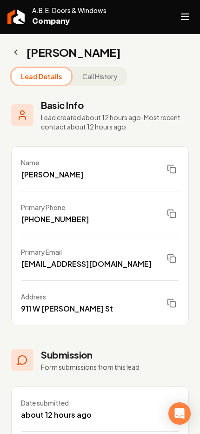
click at [17, 52] on icon "Main content area" at bounding box center [15, 52] width 9 height 9
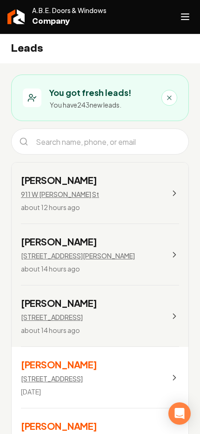
click at [161, 186] on link "[PERSON_NAME] [STREET_ADDRESS][PERSON_NAME] about 12 hours ago" at bounding box center [100, 193] width 177 height 61
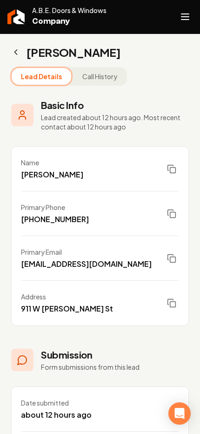
click at [14, 49] on icon "Main content area" at bounding box center [15, 52] width 9 height 9
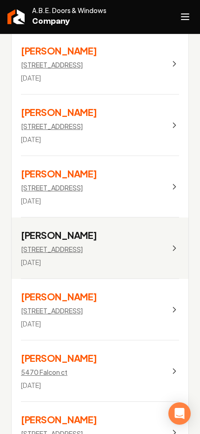
scroll to position [375, 0]
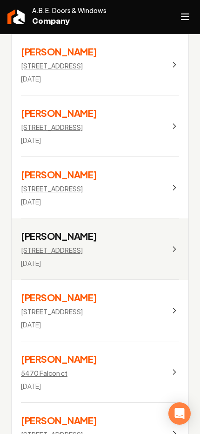
click at [136, 182] on link "[PERSON_NAME] [STREET_ADDRESS] [DATE]" at bounding box center [100, 187] width 177 height 61
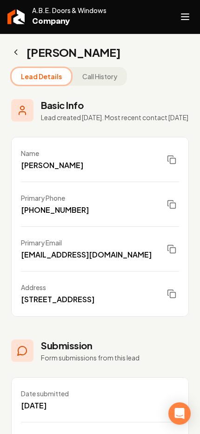
click at [11, 52] on icon "Main content area" at bounding box center [15, 52] width 9 height 9
click at [16, 52] on icon "Main content area" at bounding box center [15, 52] width 9 height 9
